Goal: Task Accomplishment & Management: Manage account settings

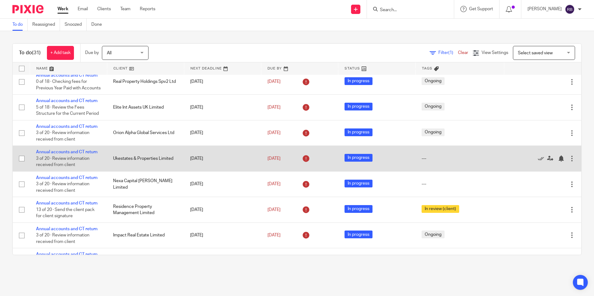
scroll to position [124, 0]
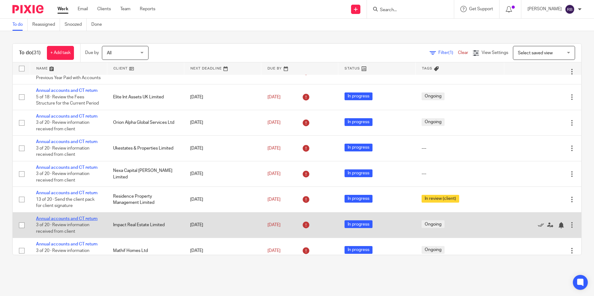
click at [69, 221] on link "Annual accounts and CT return" at bounding box center [66, 219] width 61 height 4
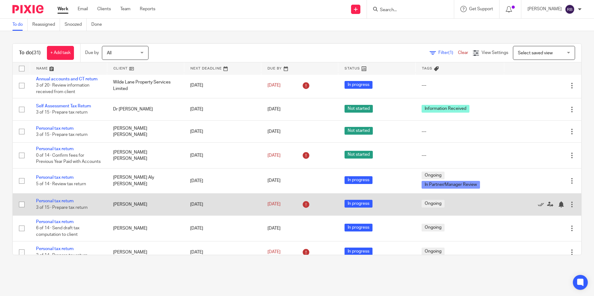
scroll to position [404, 0]
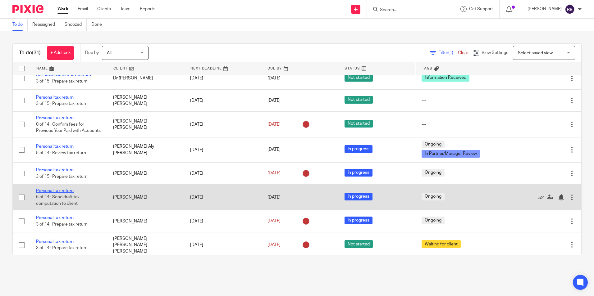
click at [56, 193] on link "Personal tax return" at bounding box center [55, 191] width 38 height 4
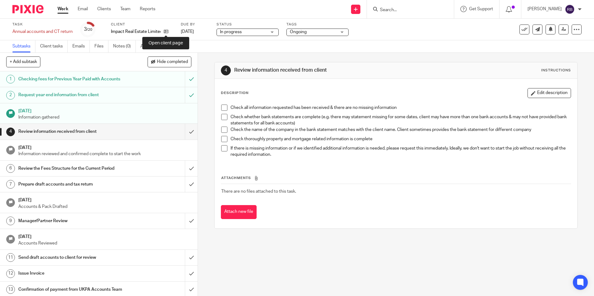
drag, startPoint x: 165, startPoint y: 34, endPoint x: 182, endPoint y: 42, distance: 18.2
click at [165, 34] on icon at bounding box center [166, 31] width 5 height 5
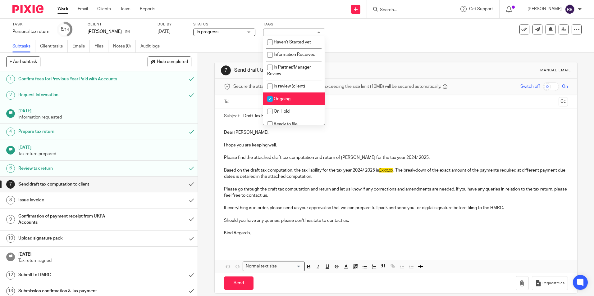
click at [278, 100] on span "Ongoing" at bounding box center [281, 99] width 17 height 4
checkbox input "false"
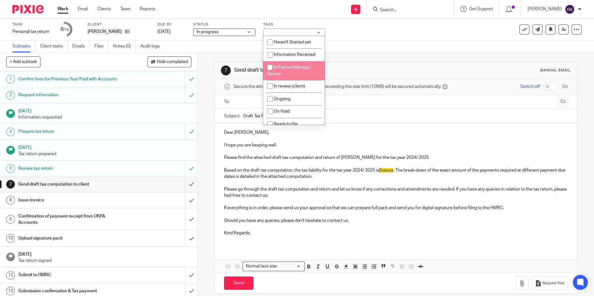
click at [287, 71] on li "In Partner/Manager Review" at bounding box center [293, 70] width 61 height 19
click at [284, 71] on li "In Partner/Manager Review" at bounding box center [293, 70] width 61 height 19
checkbox input "false"
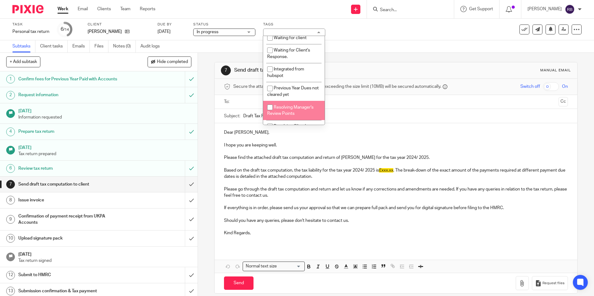
click at [285, 107] on span "Resolving Manager's Review Points" at bounding box center [290, 110] width 46 height 11
checkbox input "true"
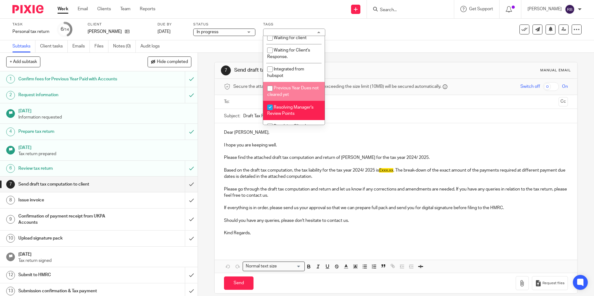
click at [349, 61] on div "7 Send draft tax computation to client Manual email Secure the attachments in t…" at bounding box center [395, 178] width 363 height 250
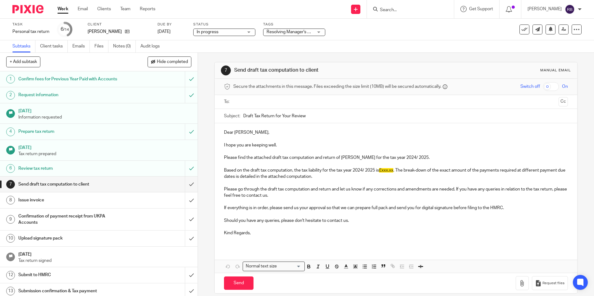
click at [65, 12] on link "Work" at bounding box center [62, 9] width 11 height 6
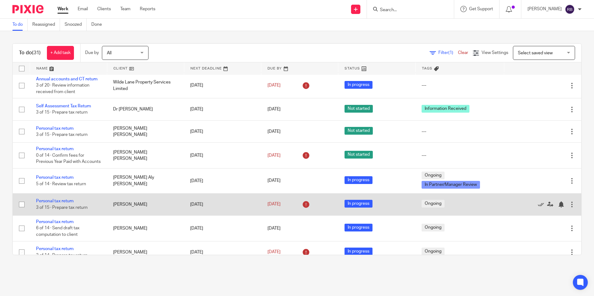
scroll to position [404, 0]
